Goal: Task Accomplishment & Management: Use online tool/utility

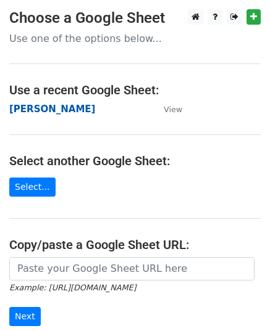
click at [25, 109] on strong "[PERSON_NAME]" at bounding box center [52, 109] width 86 height 11
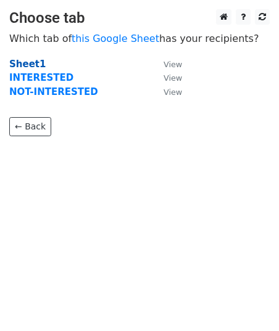
click at [26, 61] on strong "Sheet1" at bounding box center [27, 64] width 36 height 11
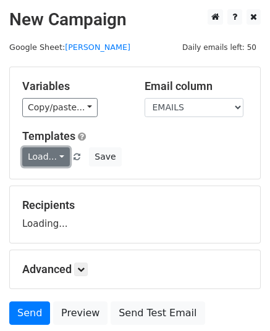
click at [47, 160] on link "Load..." at bounding box center [46, 157] width 48 height 19
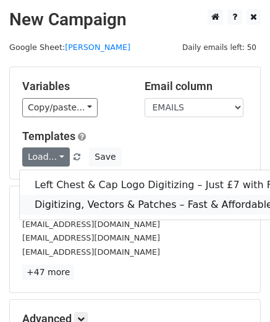
click at [164, 197] on link "Digitizing, Vectors & Patches – Fast & Affordable" at bounding box center [177, 205] width 314 height 20
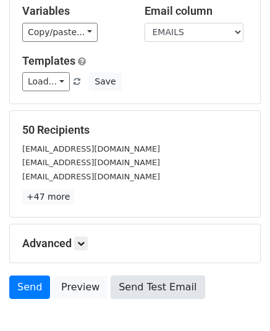
scroll to position [146, 0]
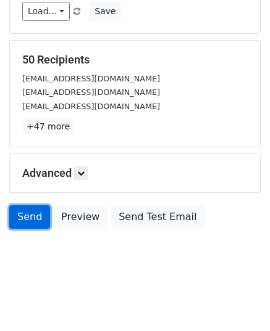
click at [32, 220] on link "Send" at bounding box center [29, 217] width 41 height 23
